Goal: Navigation & Orientation: Understand site structure

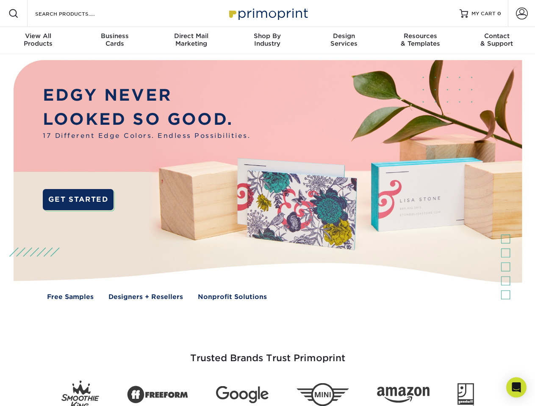
click at [267, 203] on img at bounding box center [267, 186] width 529 height 265
click at [14, 14] on span at bounding box center [13, 13] width 10 height 10
click at [521, 14] on span at bounding box center [521, 14] width 12 height 12
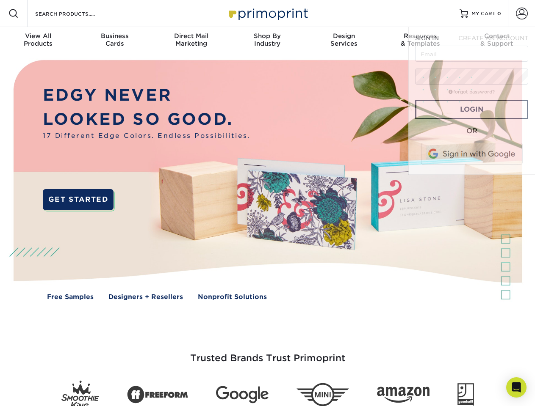
click at [38, 41] on div "View All Products" at bounding box center [38, 39] width 76 height 15
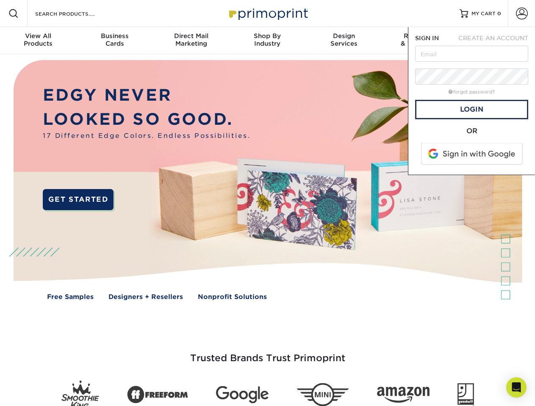
click at [114, 41] on div "Business Cards" at bounding box center [114, 39] width 76 height 15
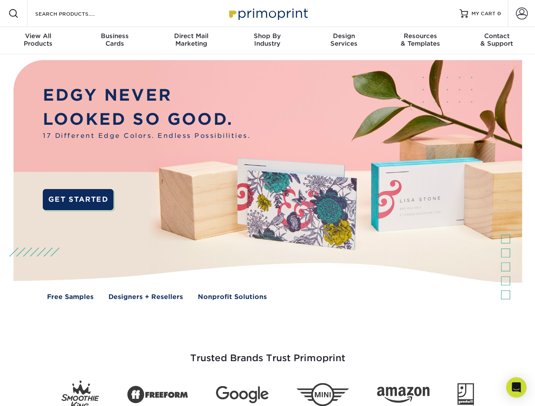
click at [191, 41] on div "Direct Mail Marketing" at bounding box center [191, 39] width 76 height 15
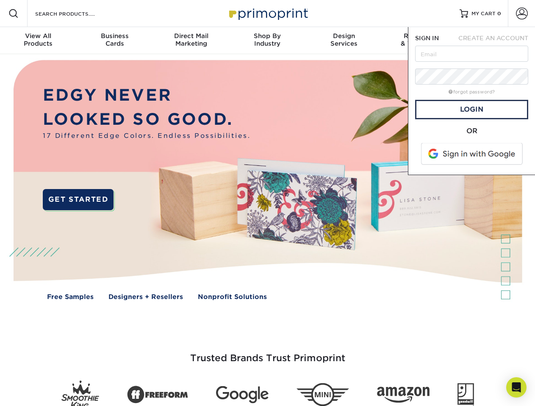
click at [267, 41] on div "Shop By Industry" at bounding box center [267, 39] width 76 height 15
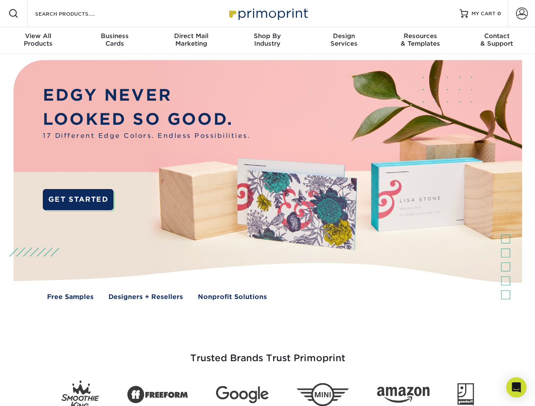
click at [344, 41] on div "Design Services" at bounding box center [344, 39] width 76 height 15
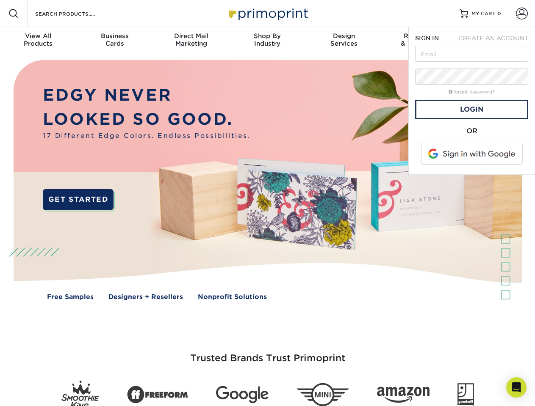
click at [420, 41] on span "SIGN IN" at bounding box center [427, 38] width 24 height 7
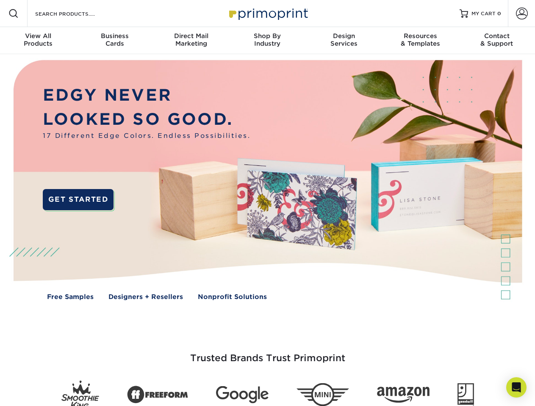
click at [496, 41] on div "Contact & Support" at bounding box center [496, 39] width 76 height 15
